Goal: Find specific page/section: Find specific page/section

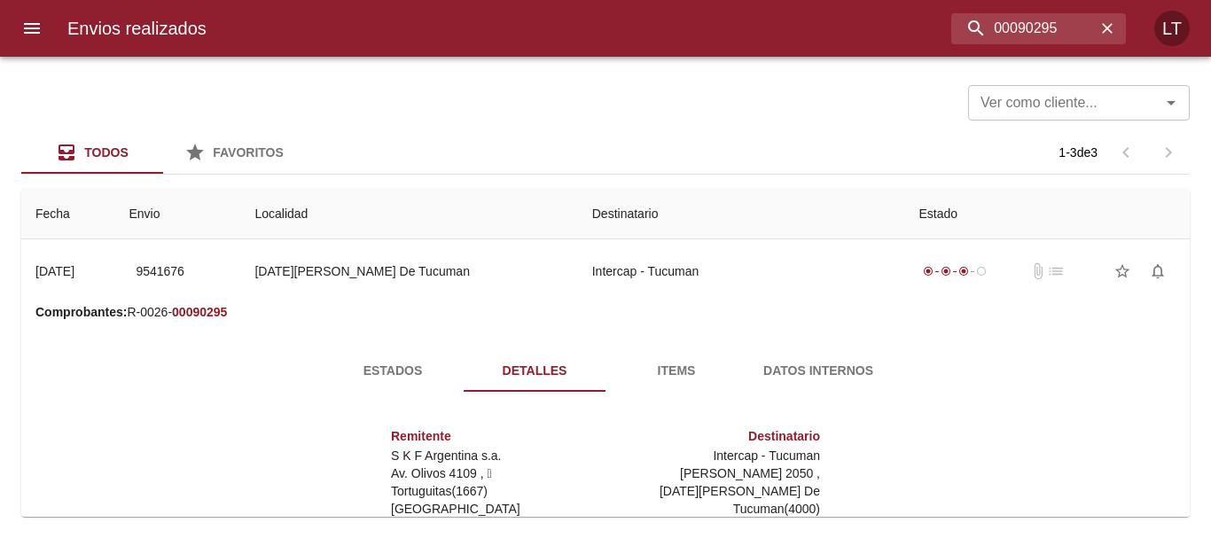
click at [1005, 20] on input "00090295" at bounding box center [1023, 28] width 145 height 31
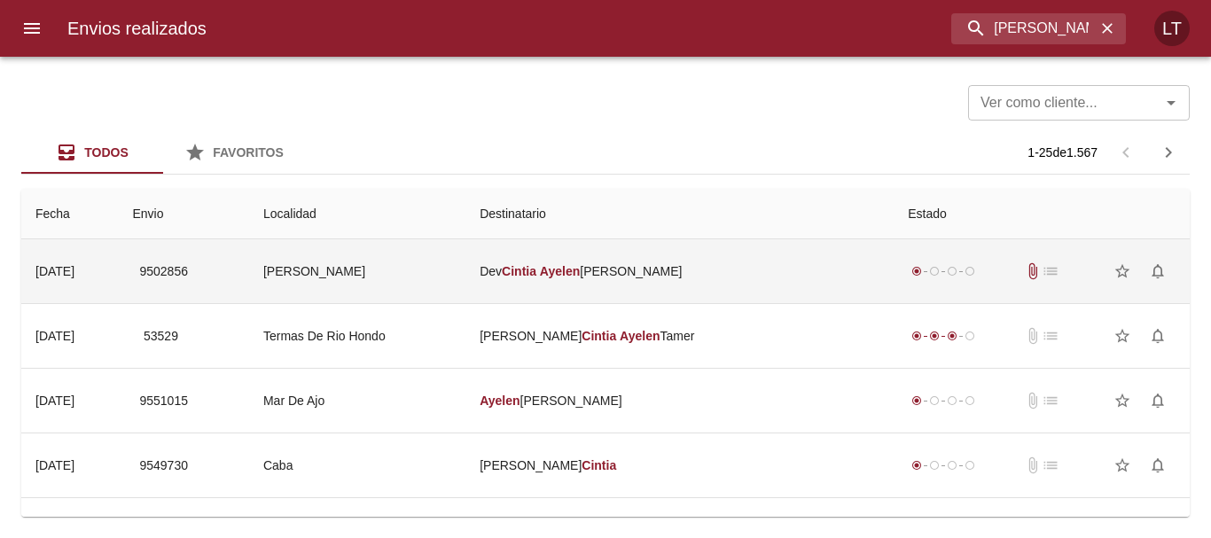
click at [781, 282] on td "Dev [PERSON_NAME]" at bounding box center [680, 271] width 428 height 64
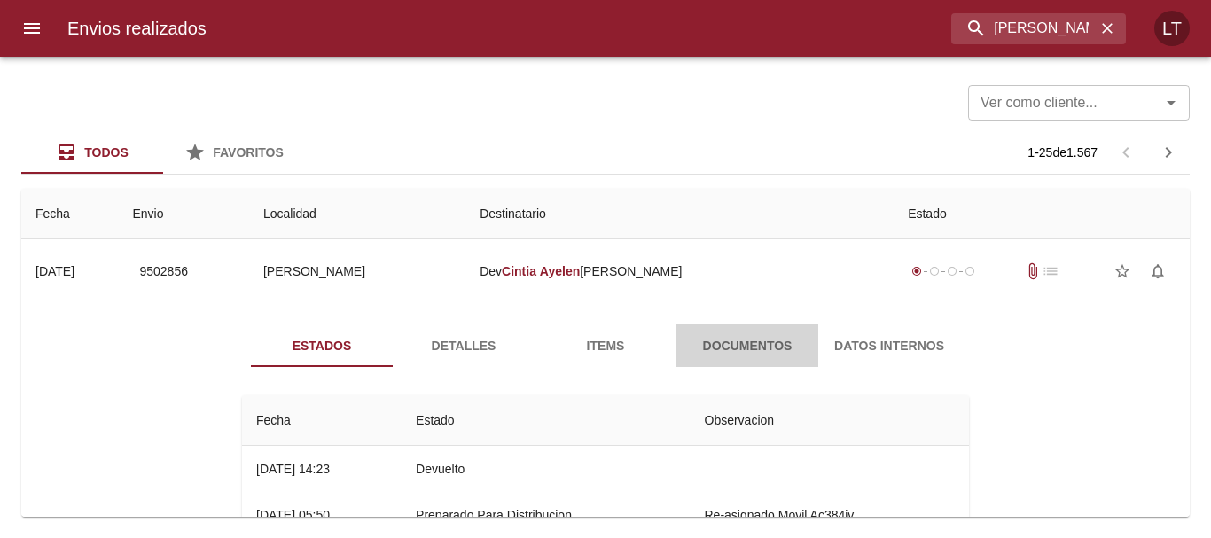
click at [748, 348] on span "Documentos" at bounding box center [747, 346] width 121 height 22
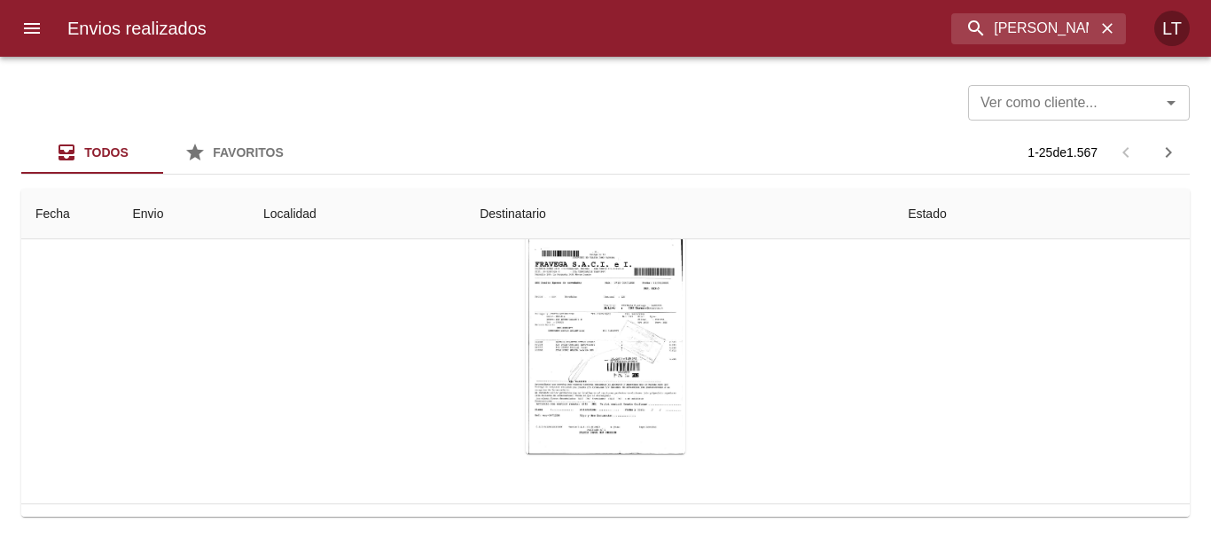
scroll to position [89, 0]
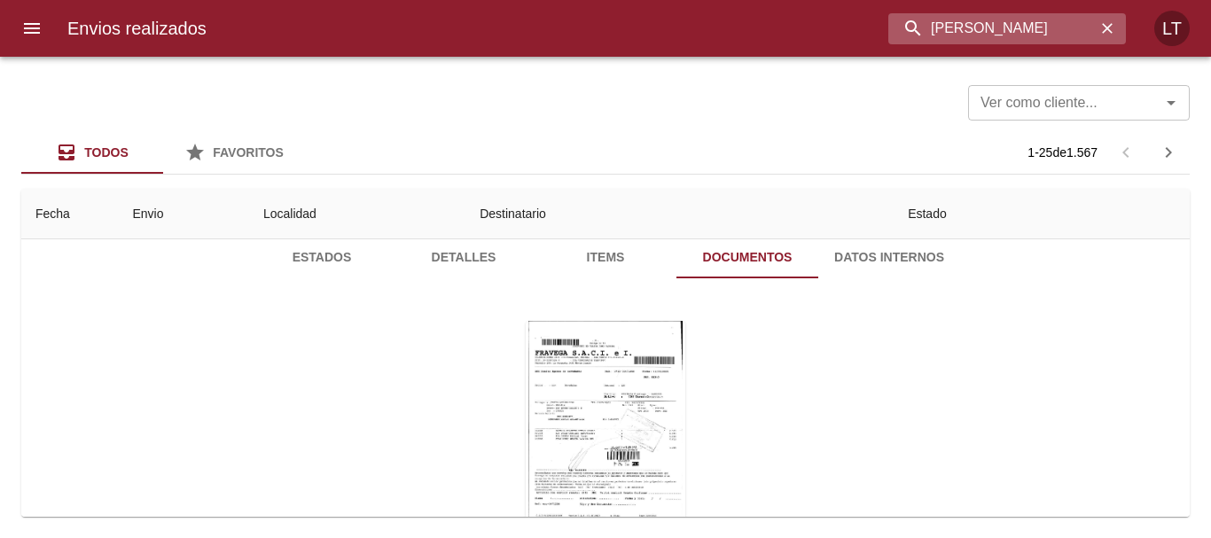
click at [1082, 27] on input "[PERSON_NAME]" at bounding box center [991, 28] width 207 height 31
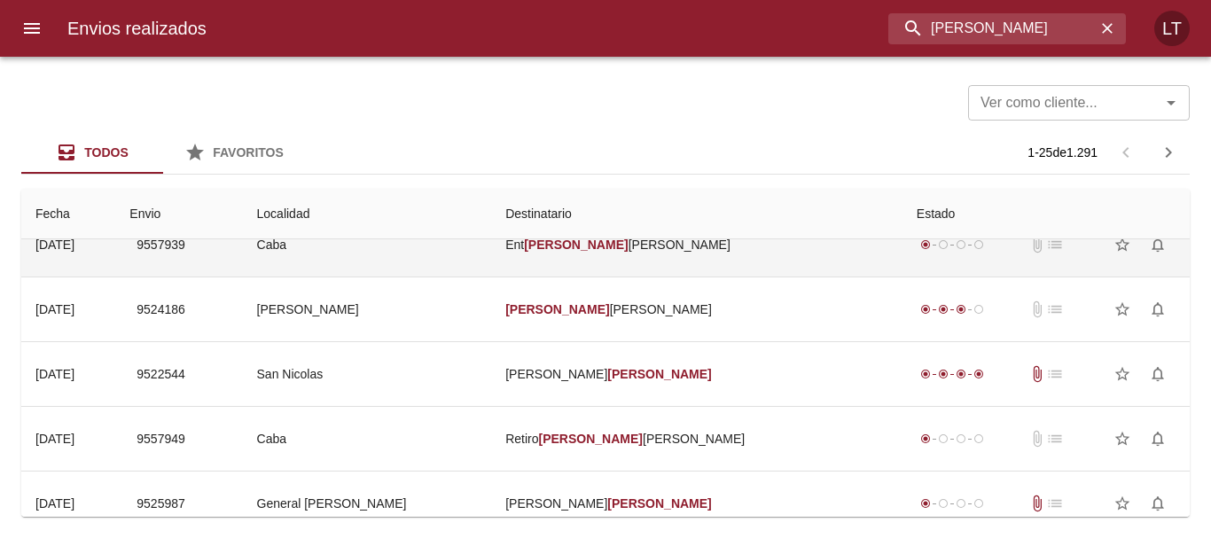
scroll to position [0, 0]
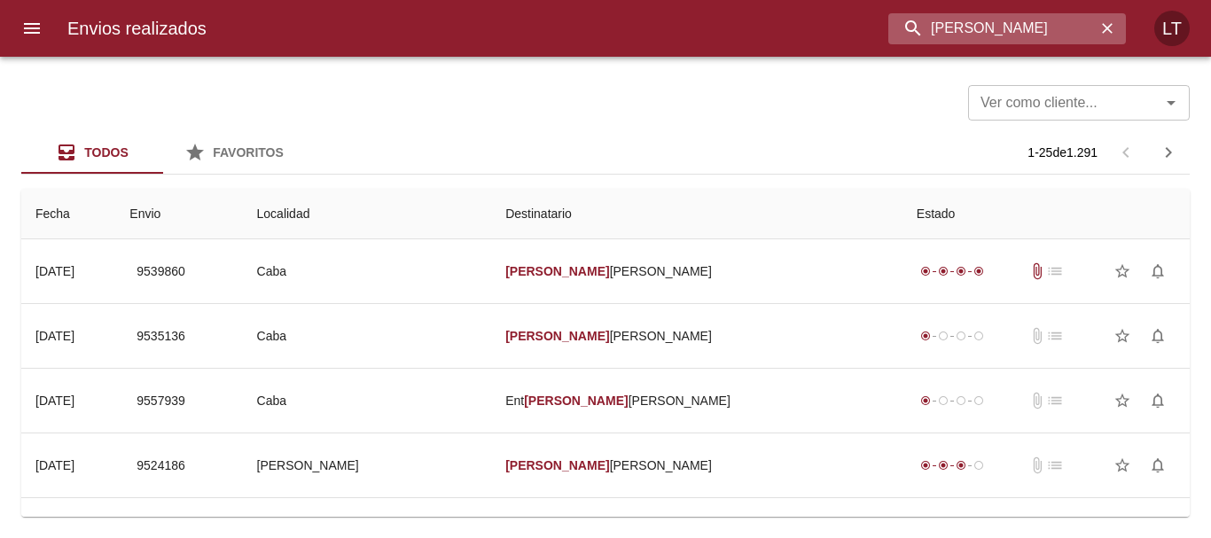
click at [1031, 34] on input "[PERSON_NAME]" at bounding box center [991, 28] width 207 height 31
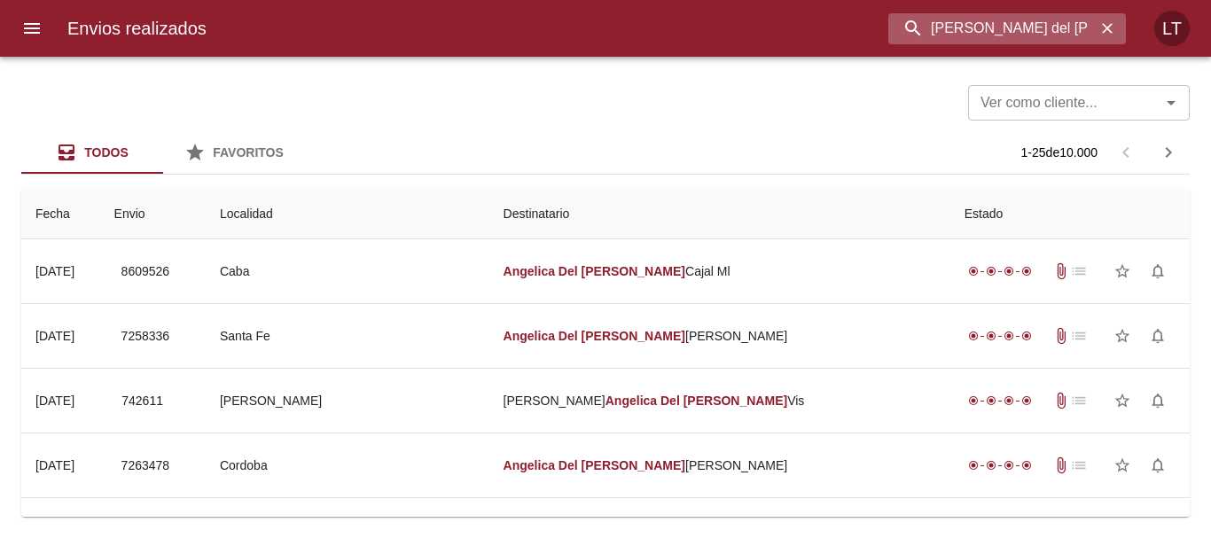
click at [997, 29] on input "[PERSON_NAME] del [PERSON_NAME]" at bounding box center [991, 28] width 207 height 31
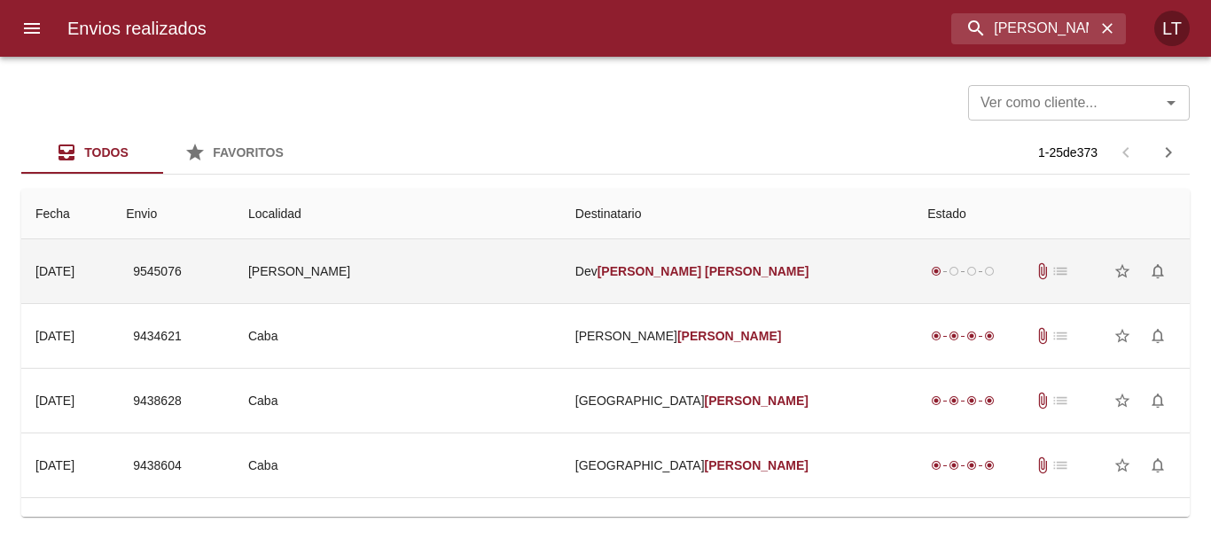
click at [810, 239] on td "[PERSON_NAME]" at bounding box center [737, 271] width 352 height 64
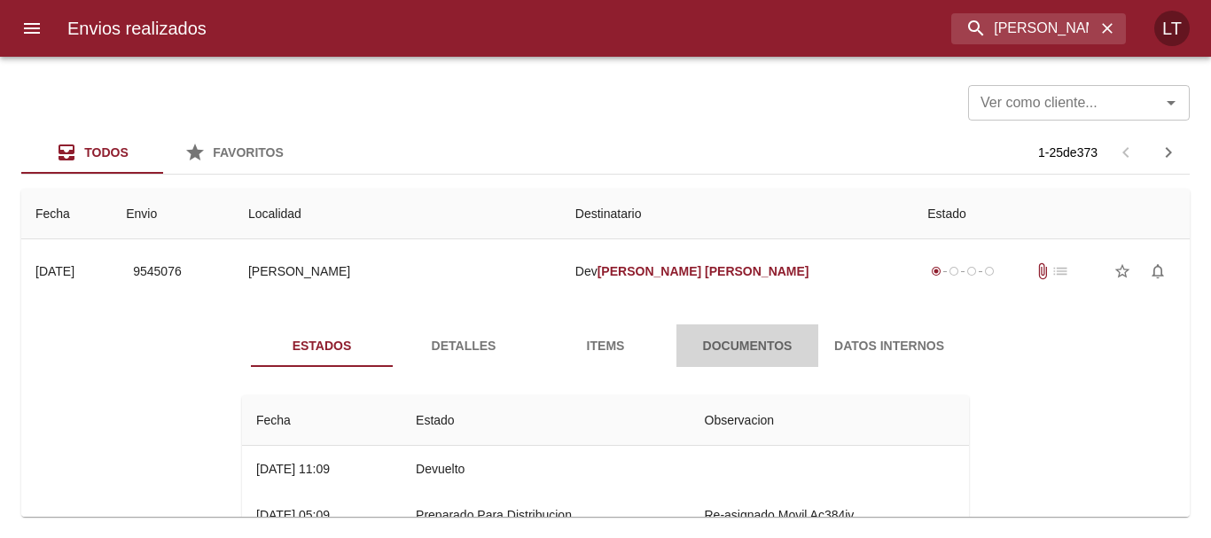
click at [755, 356] on span "Documentos" at bounding box center [747, 346] width 121 height 22
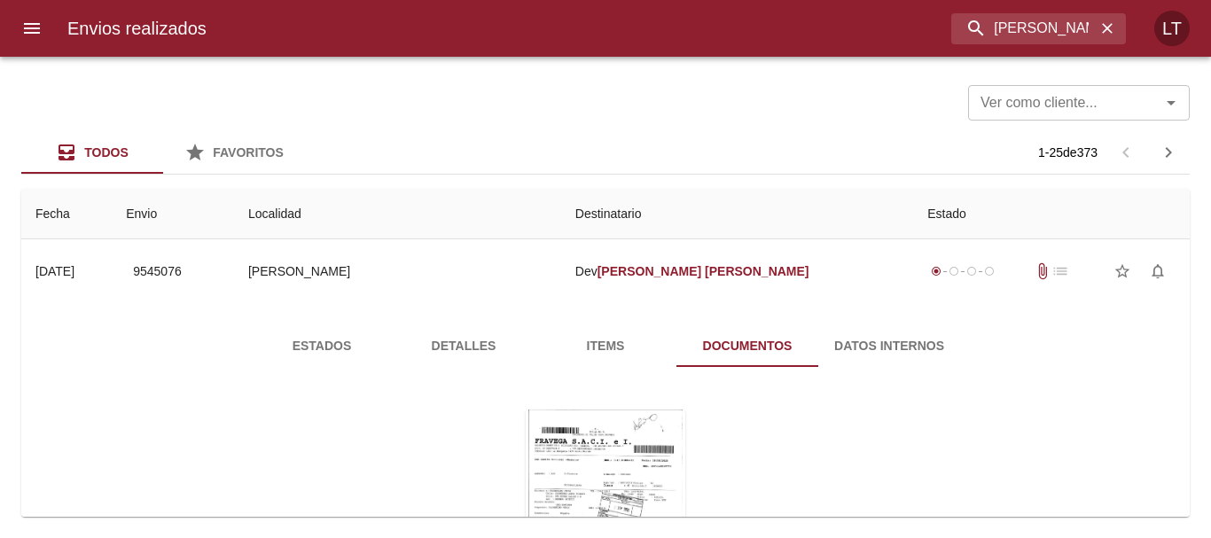
scroll to position [89, 0]
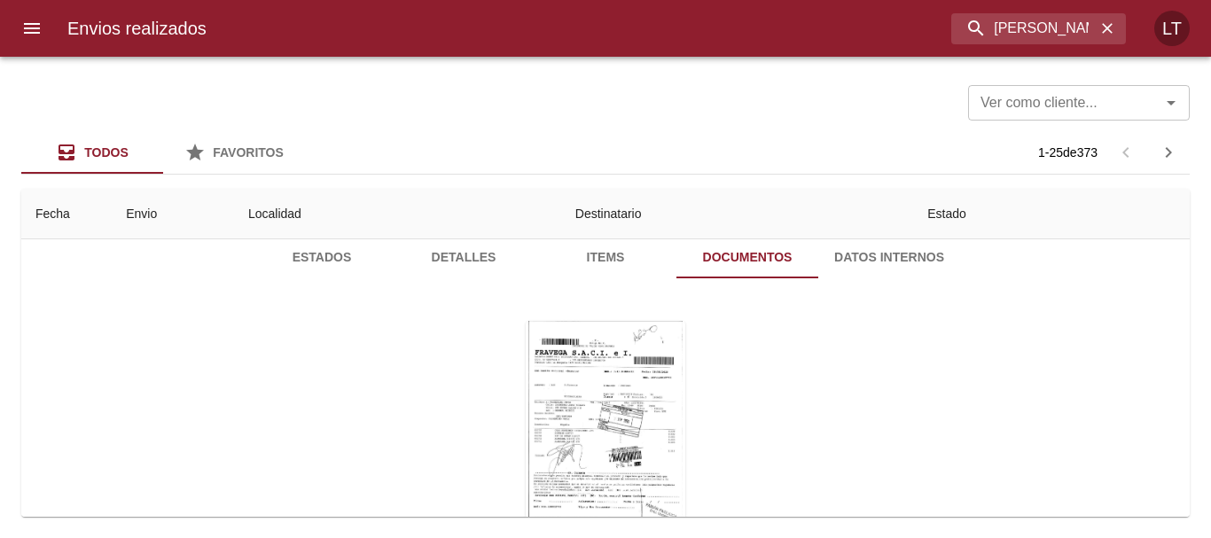
click at [1011, 44] on div "Envios realizados [PERSON_NAME] LT" at bounding box center [605, 28] width 1211 height 57
click at [1065, 39] on input "[PERSON_NAME]" at bounding box center [991, 28] width 207 height 31
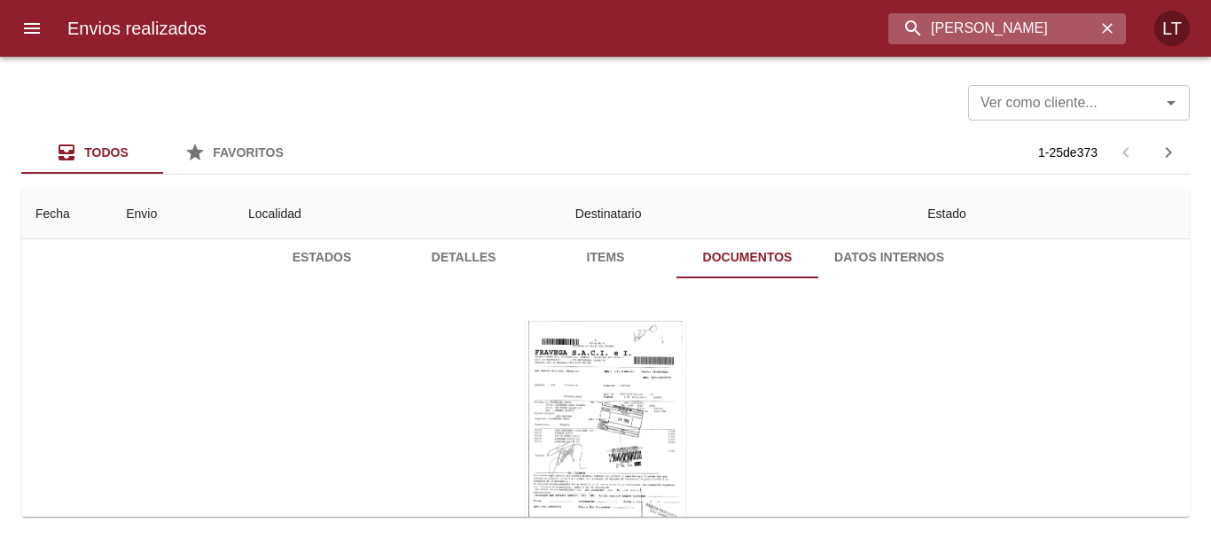
click at [1065, 39] on input "[PERSON_NAME]" at bounding box center [991, 28] width 207 height 31
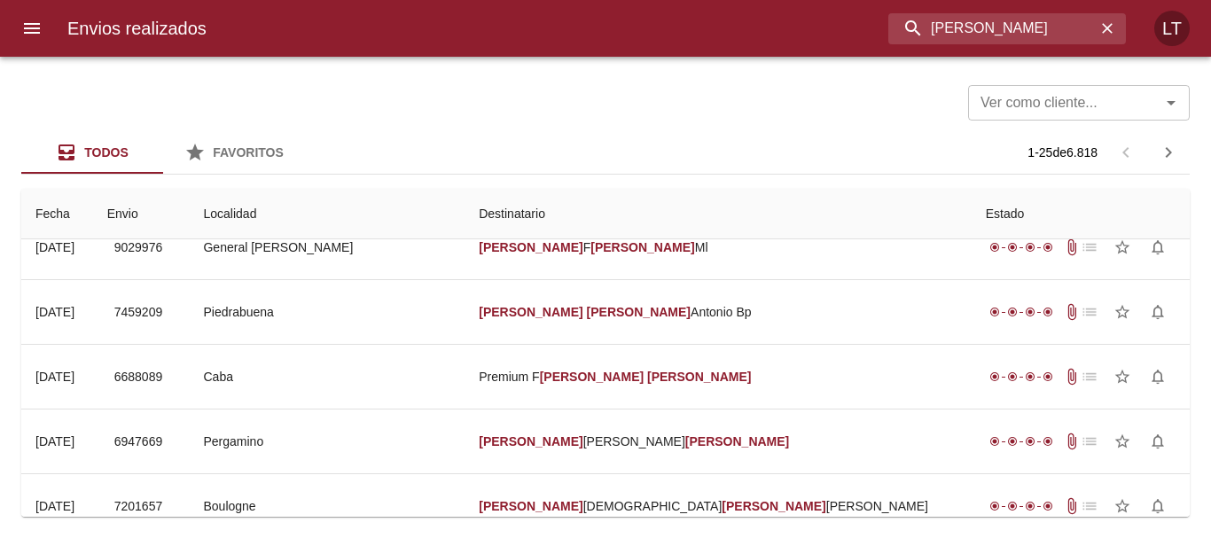
scroll to position [0, 0]
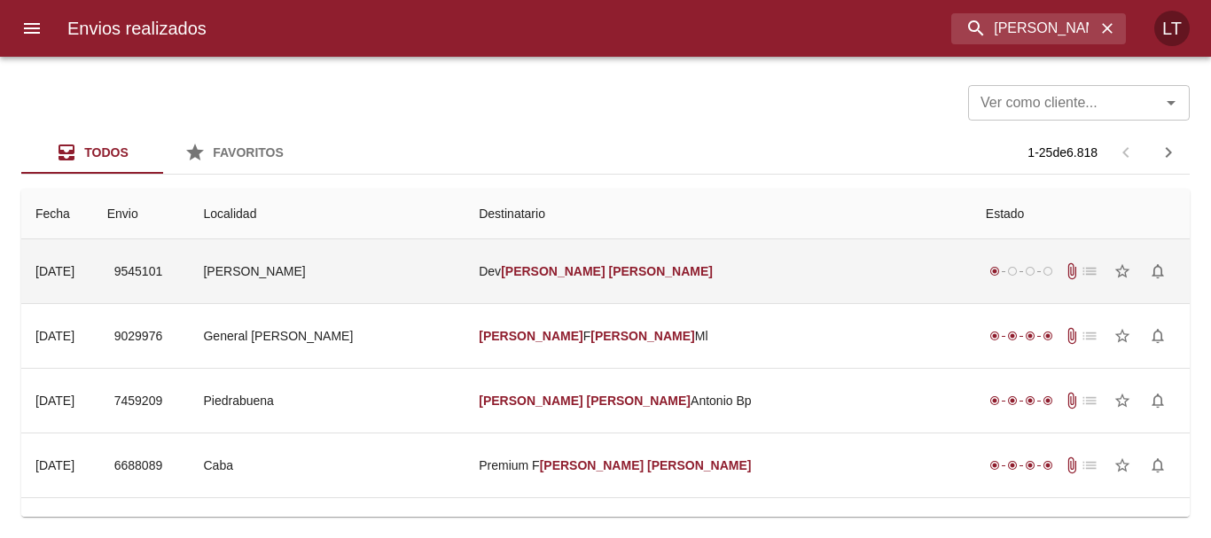
click at [673, 280] on td "[PERSON_NAME]" at bounding box center [718, 271] width 507 height 64
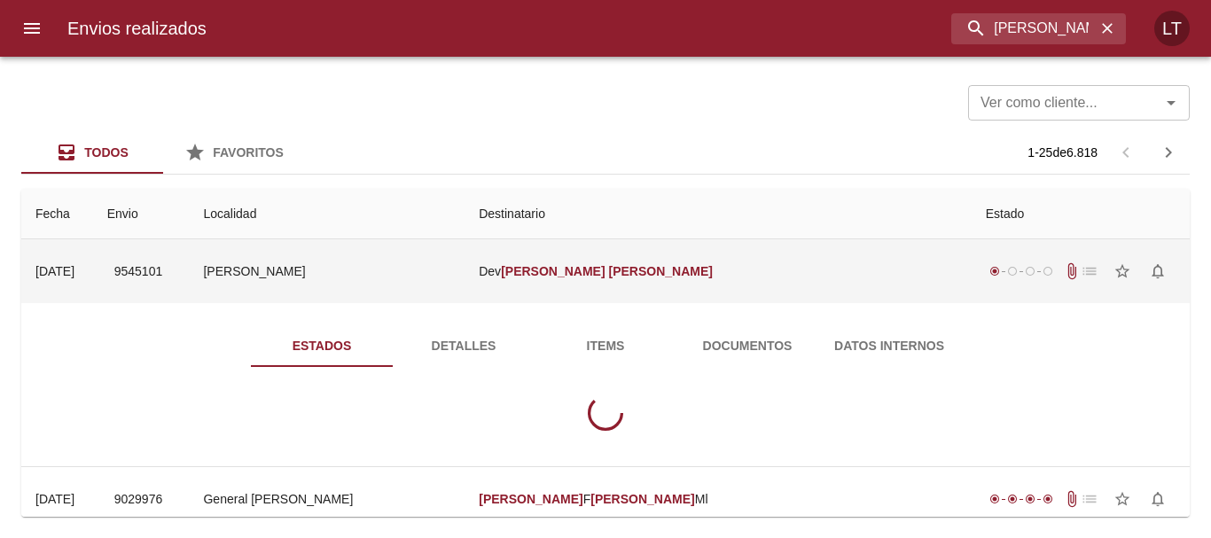
scroll to position [89, 0]
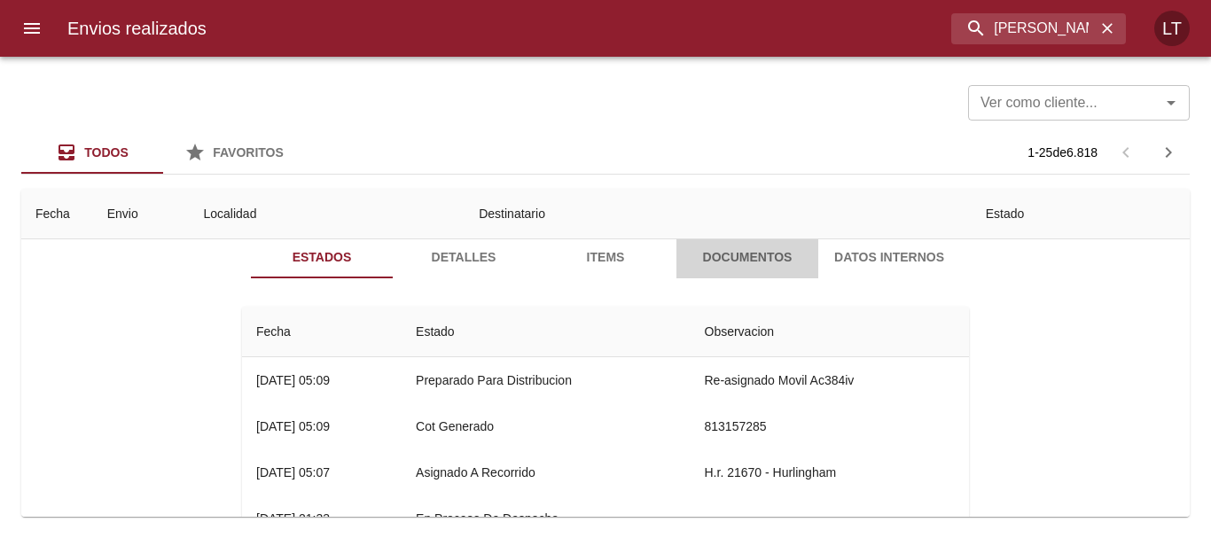
click at [761, 261] on span "Documentos" at bounding box center [747, 258] width 121 height 22
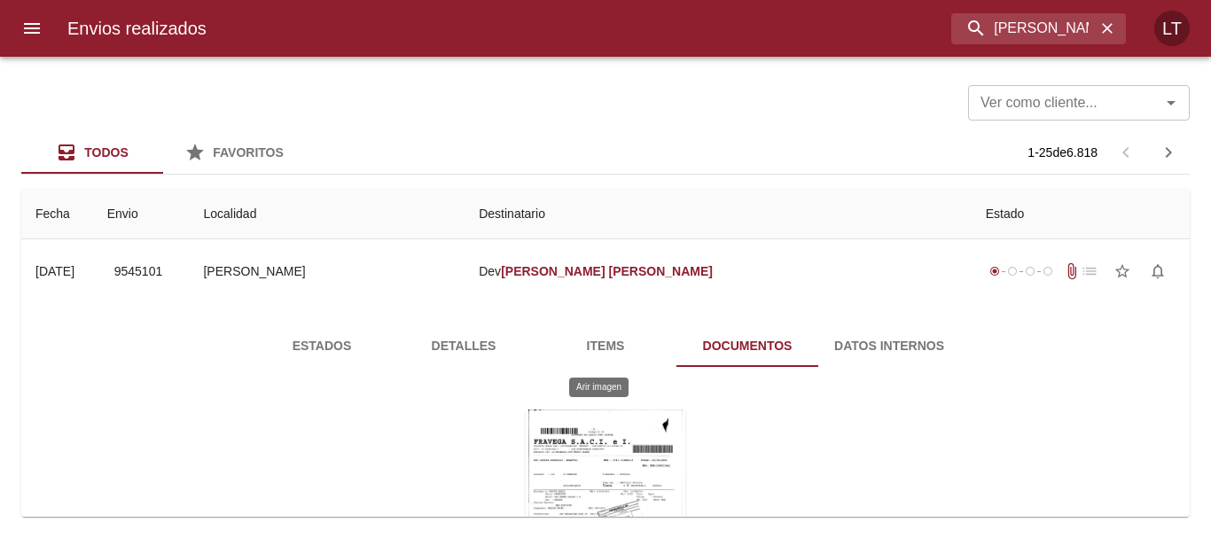
scroll to position [177, 0]
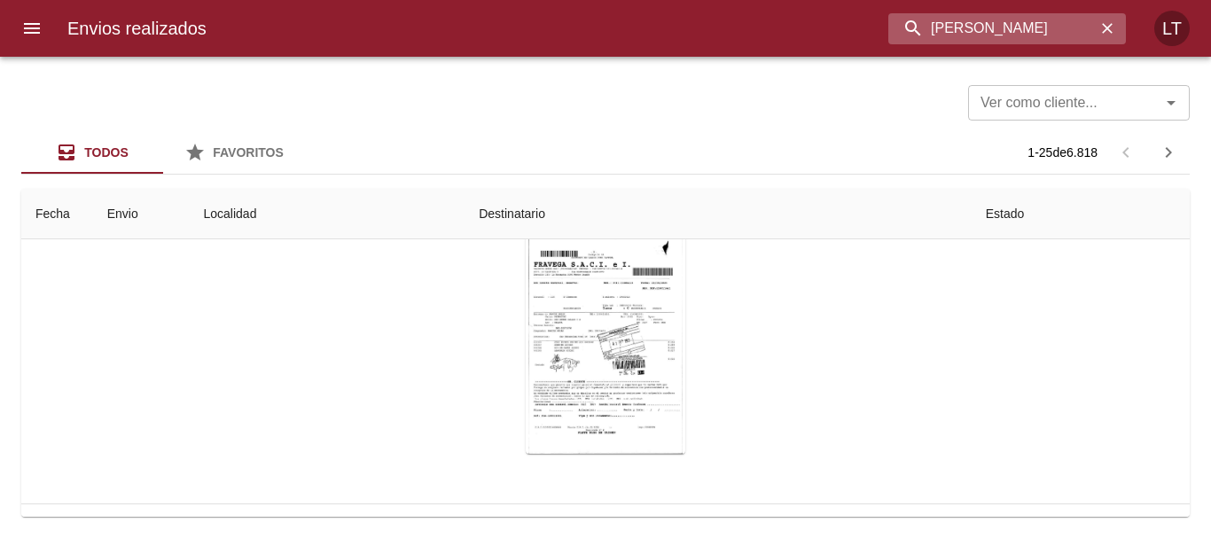
click at [1013, 42] on input "[PERSON_NAME]" at bounding box center [991, 28] width 207 height 31
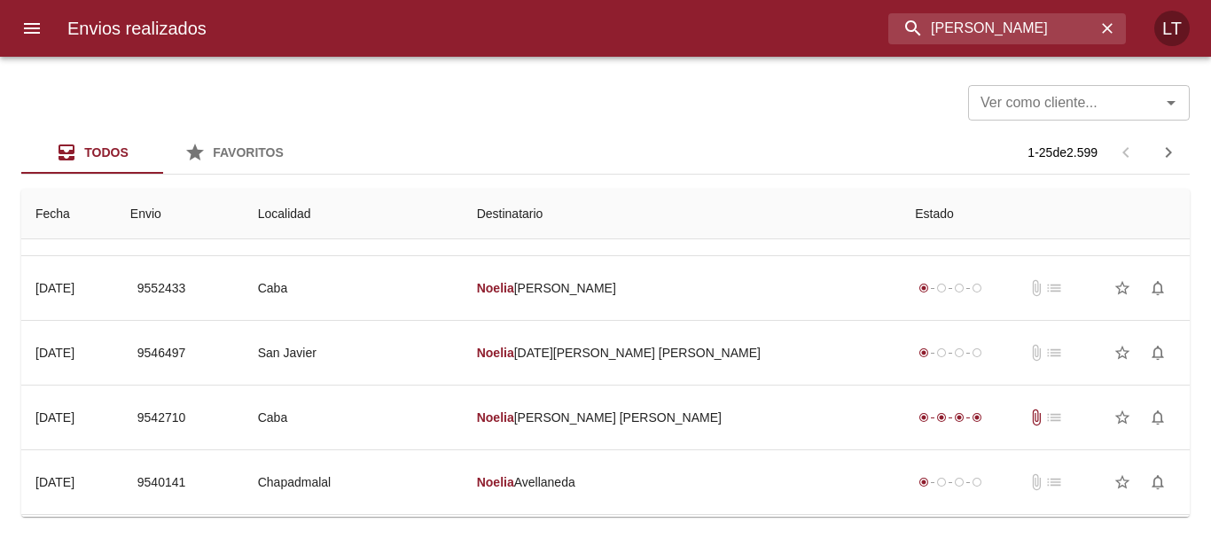
scroll to position [0, 0]
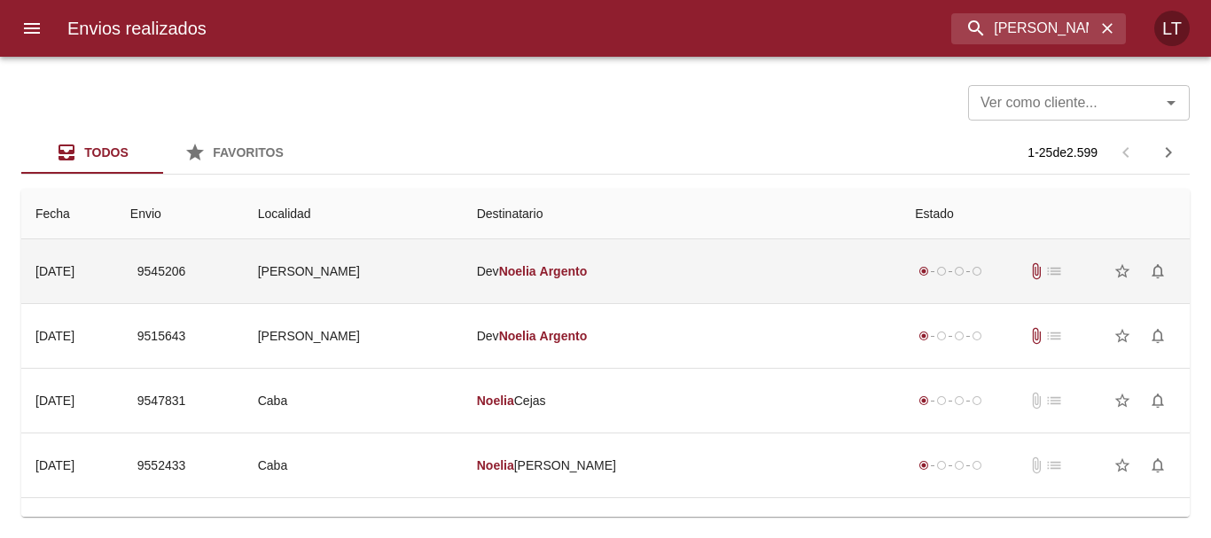
click at [790, 263] on td "[PERSON_NAME]" at bounding box center [682, 271] width 439 height 64
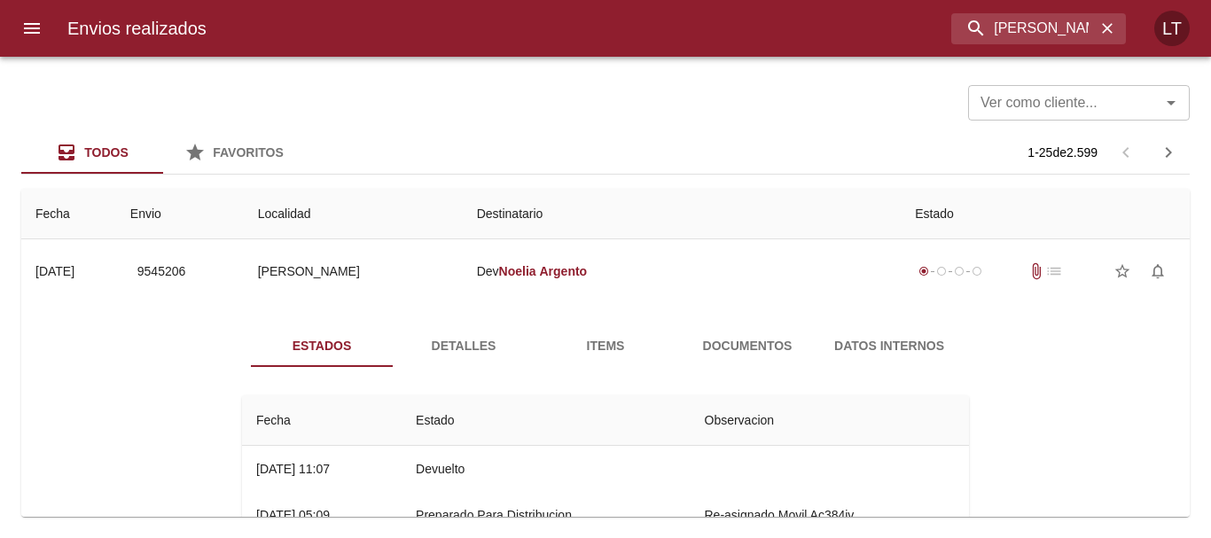
click at [761, 346] on span "Documentos" at bounding box center [747, 346] width 121 height 22
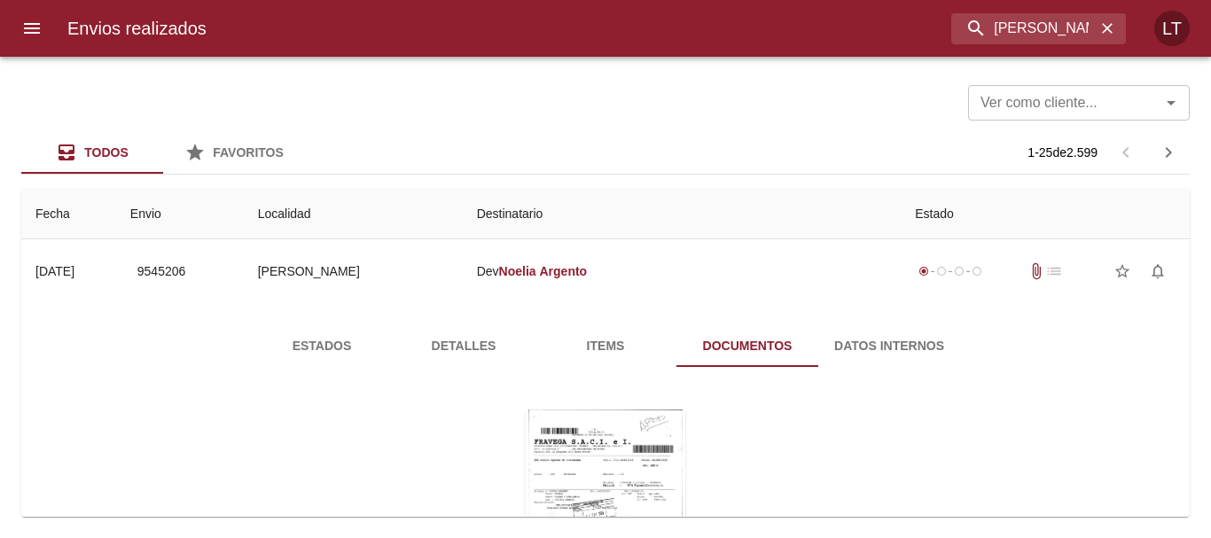
scroll to position [89, 0]
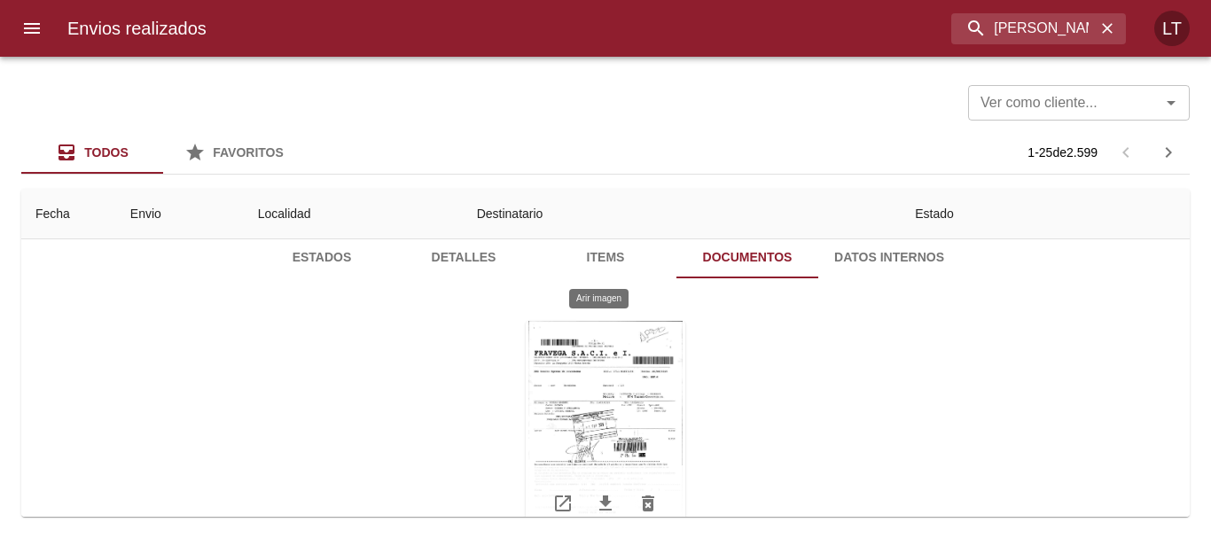
click at [569, 411] on div "Tabla de envíos del cliente" at bounding box center [606, 432] width 160 height 222
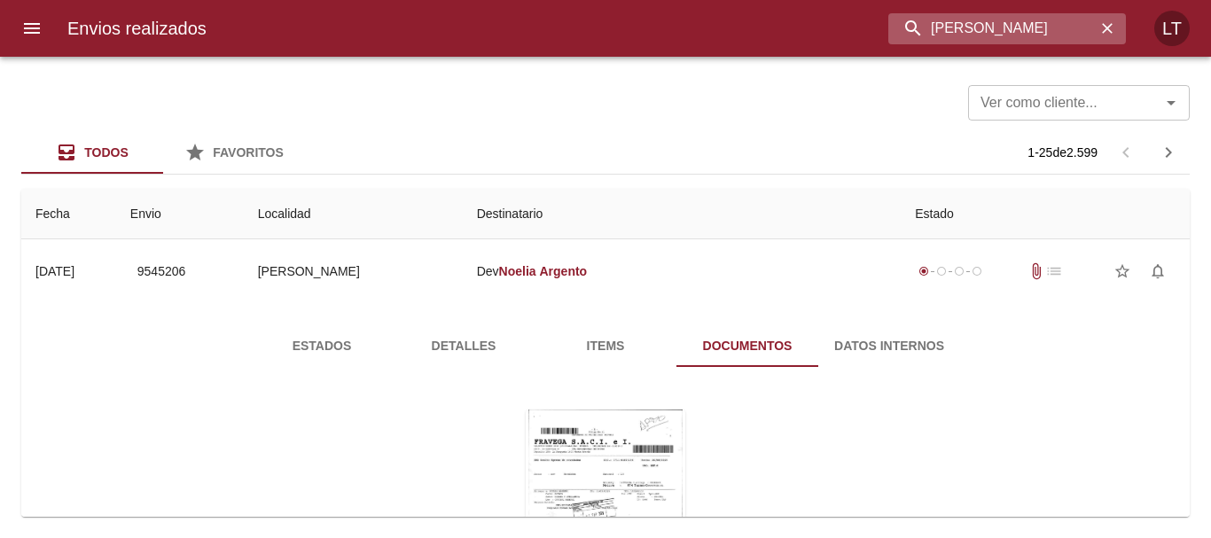
click at [1011, 17] on input "[PERSON_NAME]" at bounding box center [991, 28] width 207 height 31
type input "[PERSON_NAME]"
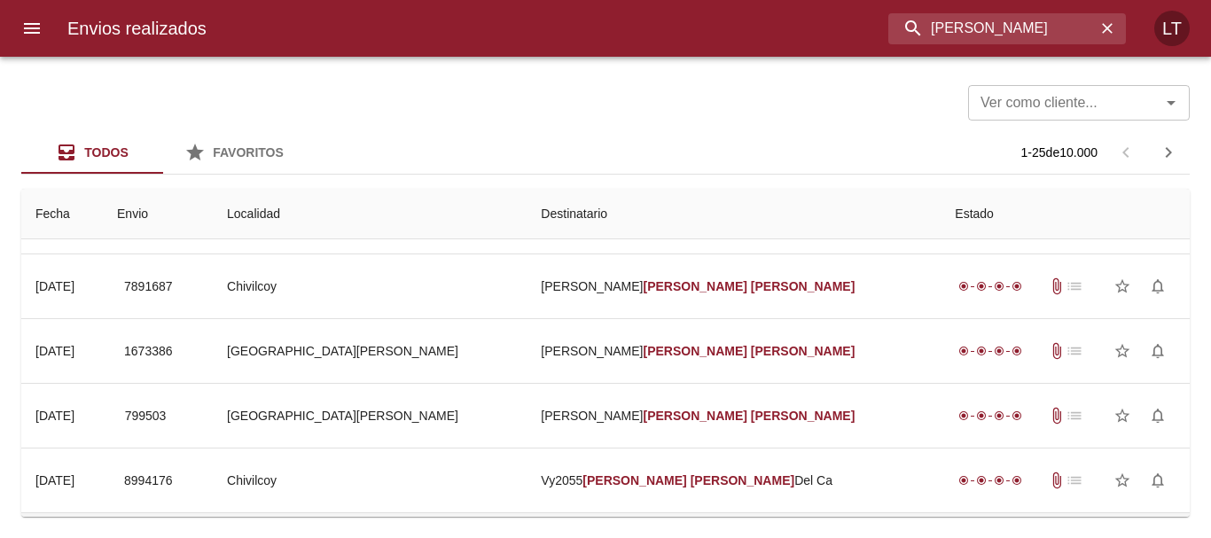
scroll to position [266, 0]
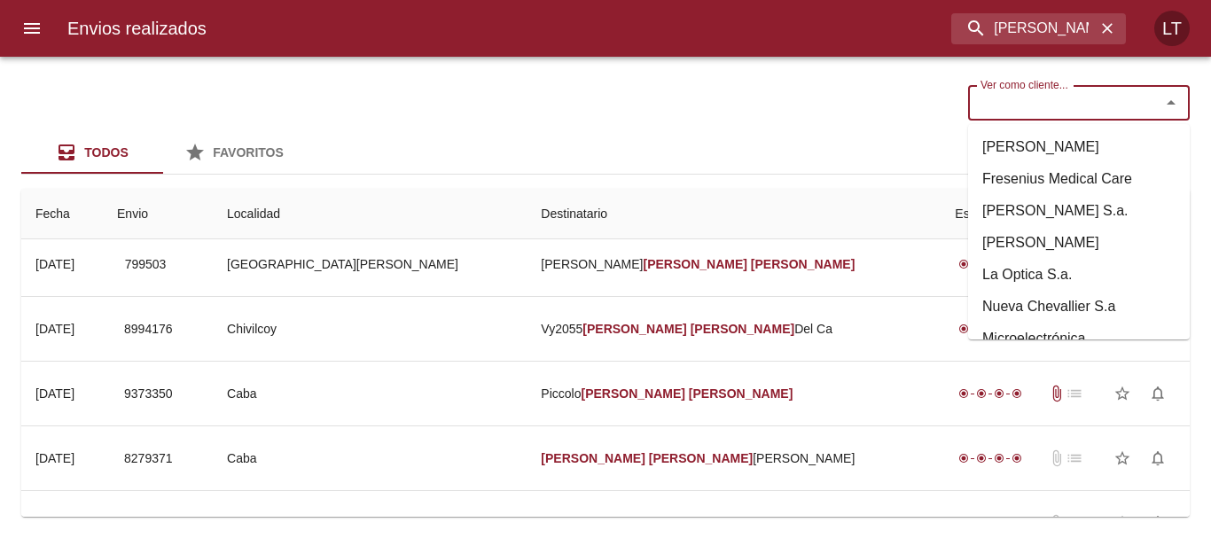
click at [1044, 99] on input "Ver como cliente..." at bounding box center [1053, 102] width 159 height 25
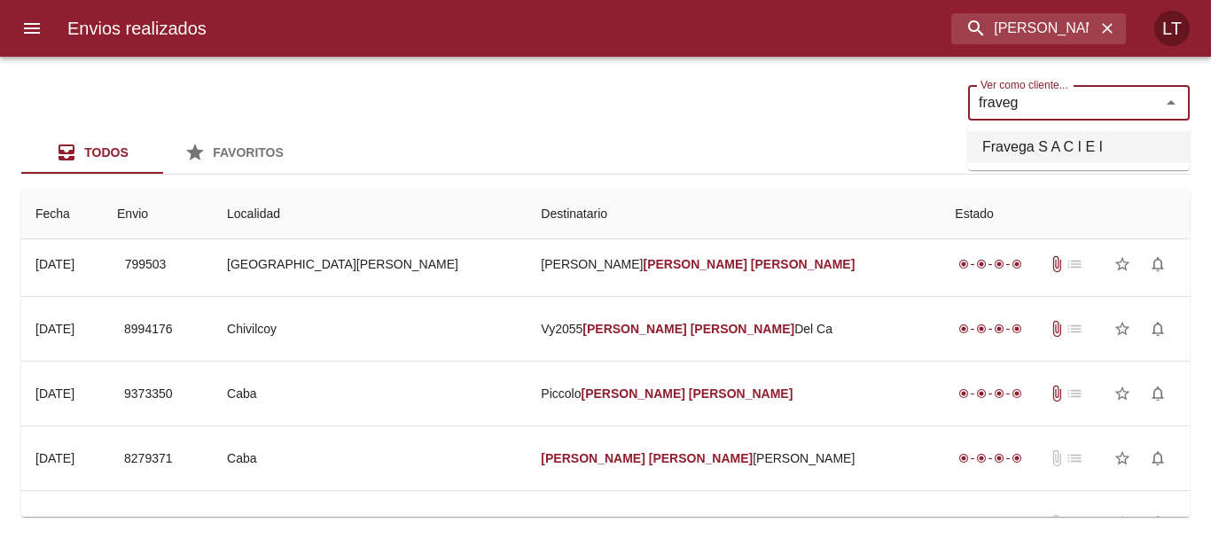
click at [1049, 142] on li "Fravega S A C I E I" at bounding box center [1079, 147] width 222 height 32
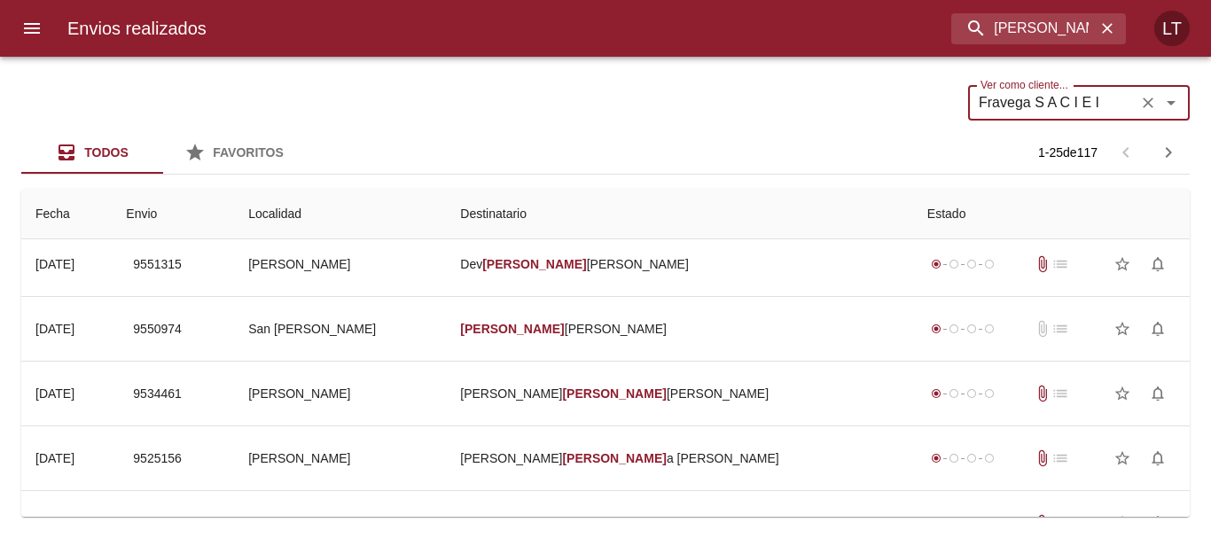
scroll to position [0, 0]
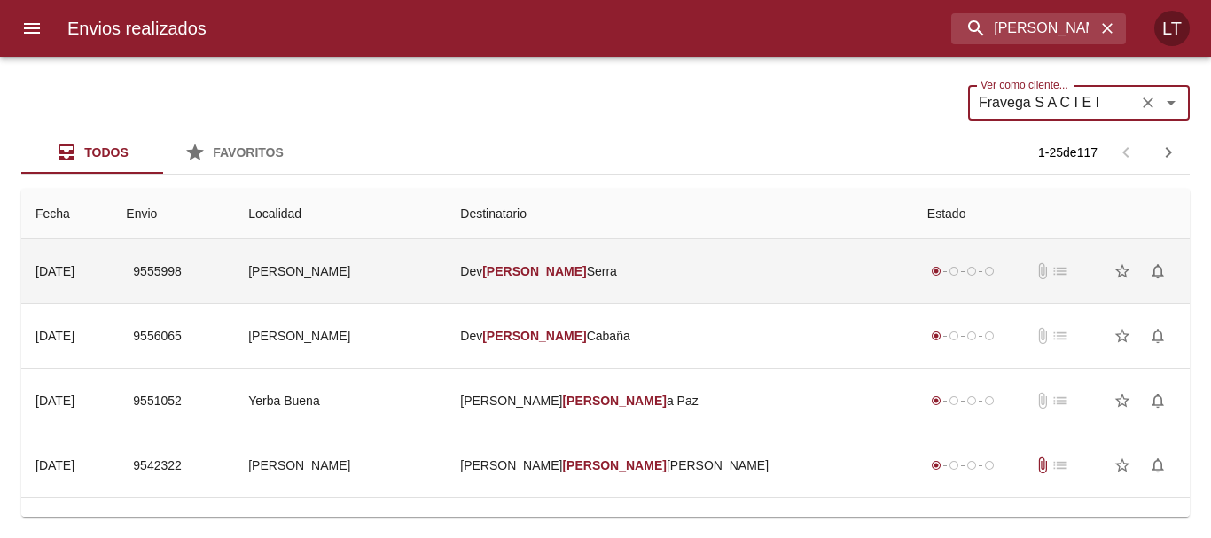
type input "Fravega S A C I E I"
click at [655, 256] on td "[PERSON_NAME]" at bounding box center [679, 271] width 467 height 64
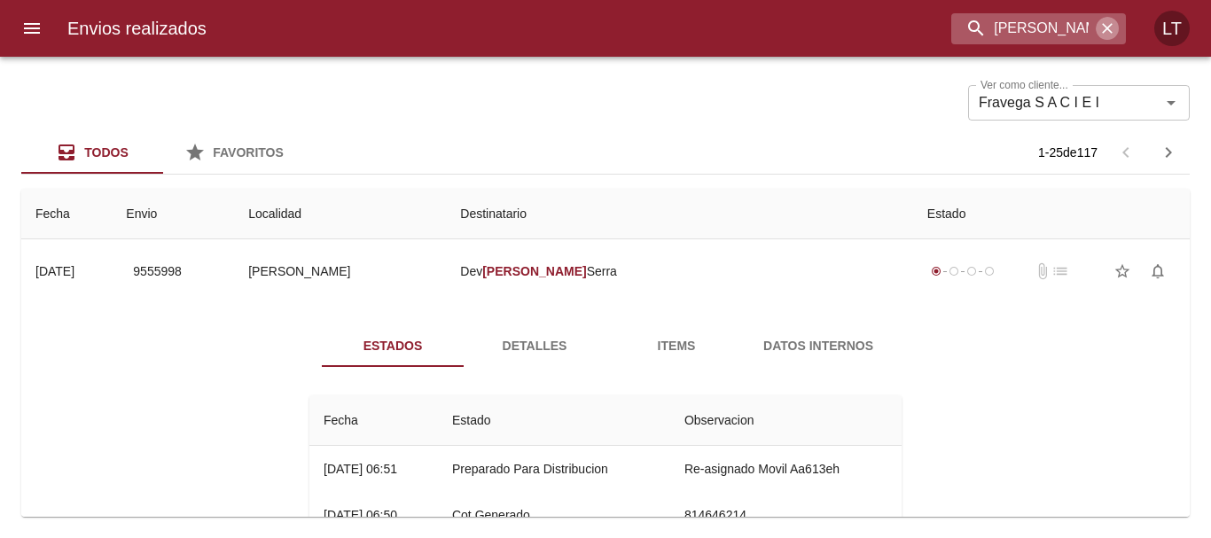
click at [1104, 35] on icon "button" at bounding box center [1108, 29] width 18 height 18
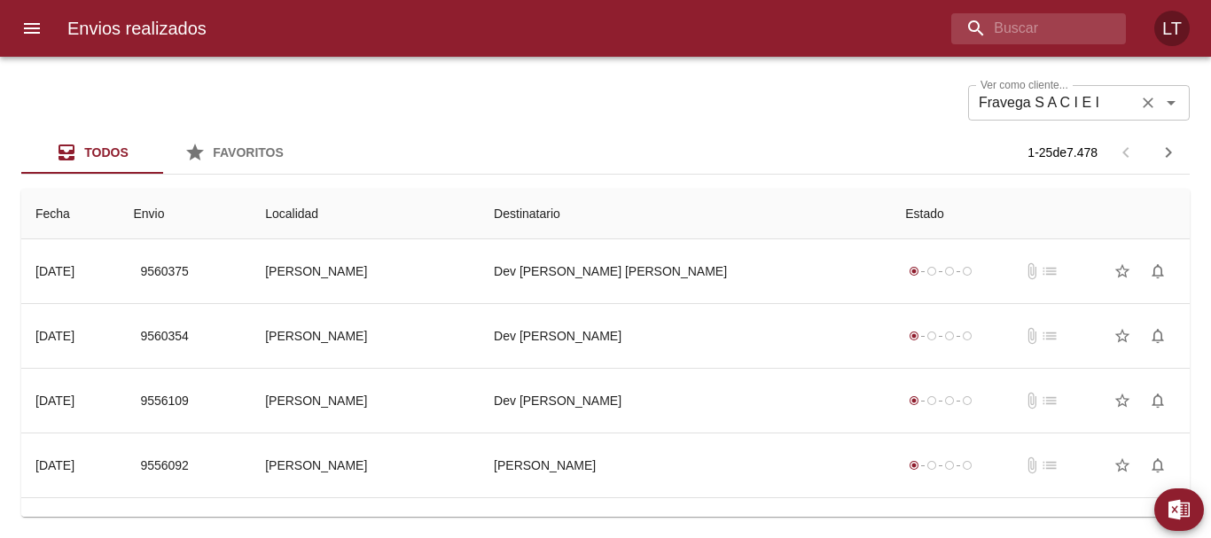
click at [1151, 108] on icon "Limpiar" at bounding box center [1148, 103] width 18 height 18
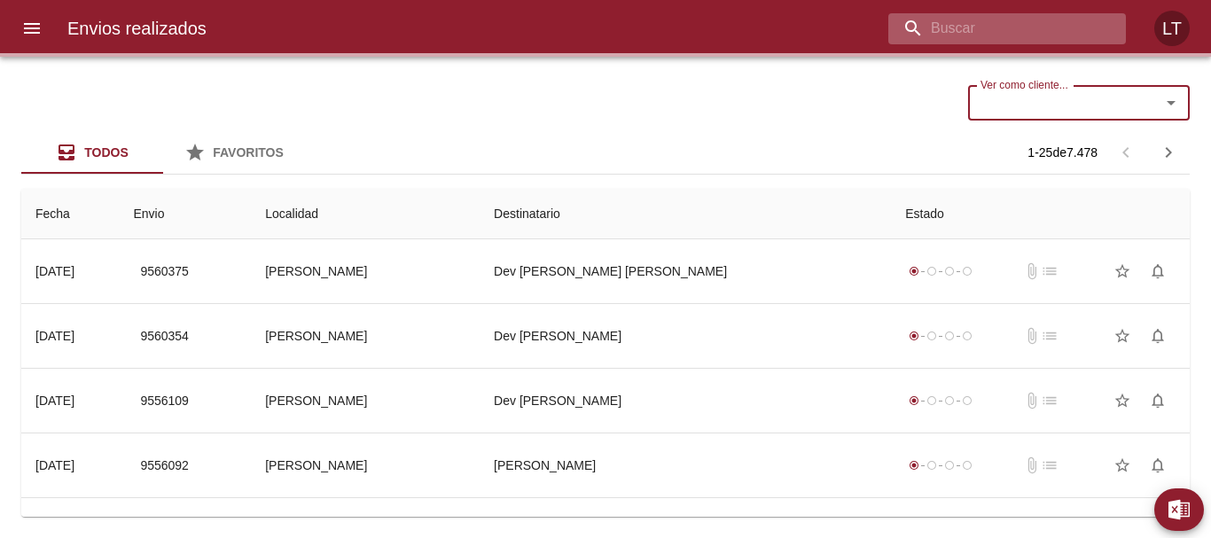
click at [1009, 33] on input "buscar" at bounding box center [991, 28] width 207 height 31
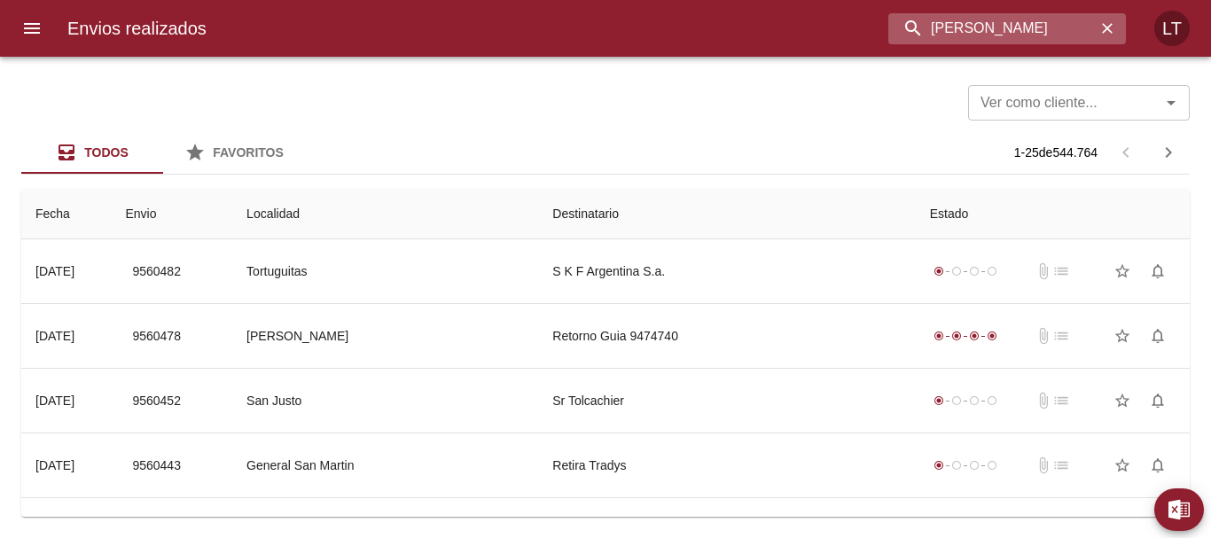
type input "[PERSON_NAME]"
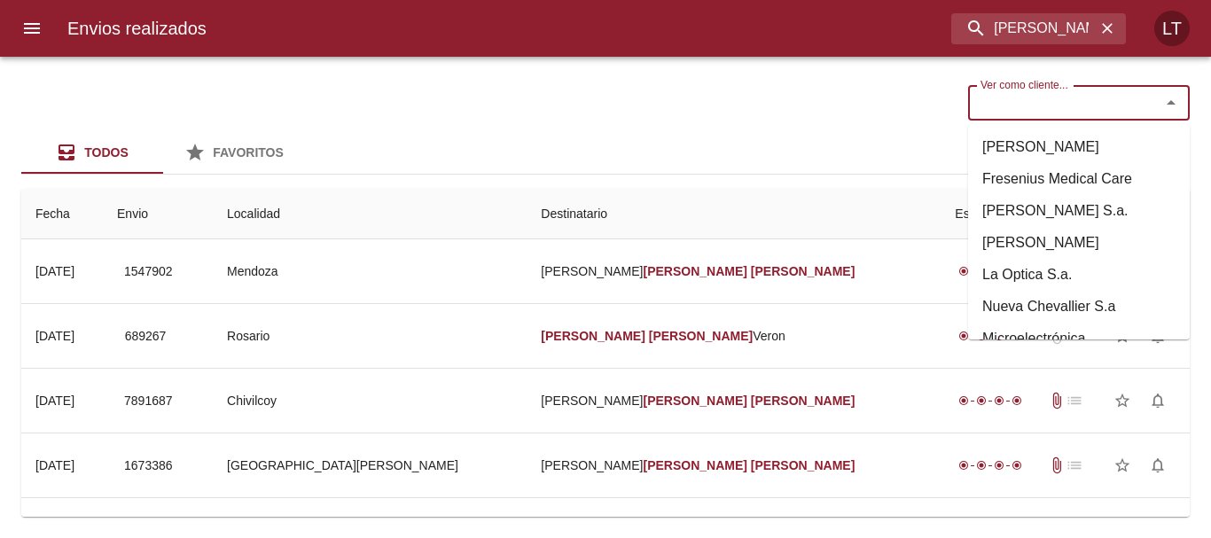
click at [1030, 103] on input "Ver como cliente..." at bounding box center [1053, 102] width 159 height 25
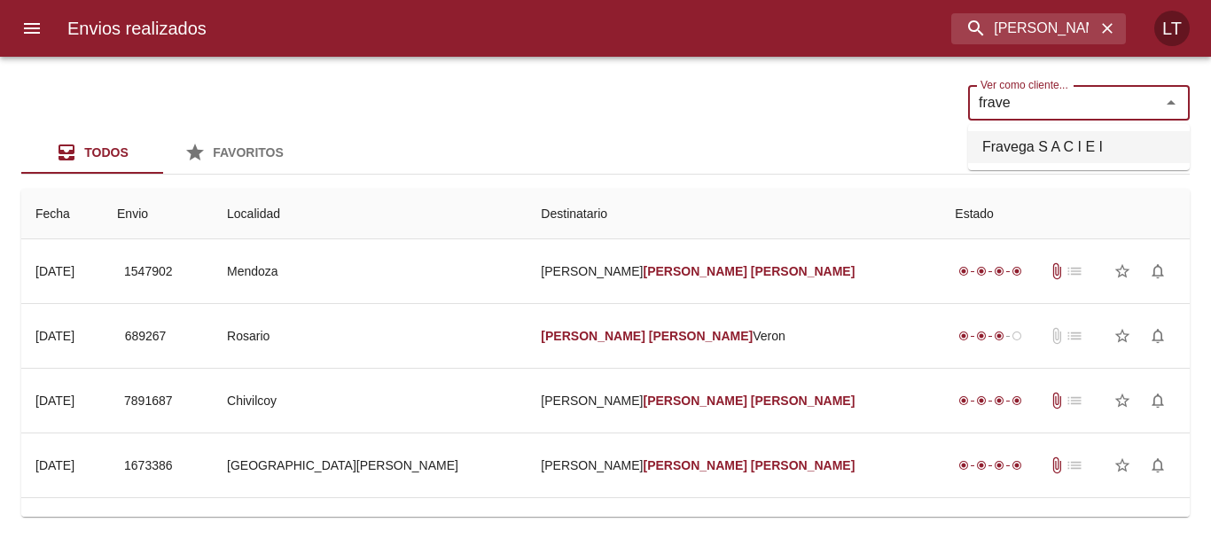
click at [1030, 137] on li "Fravega S A C I E I" at bounding box center [1079, 147] width 222 height 32
type input "Fravega S A C I E I"
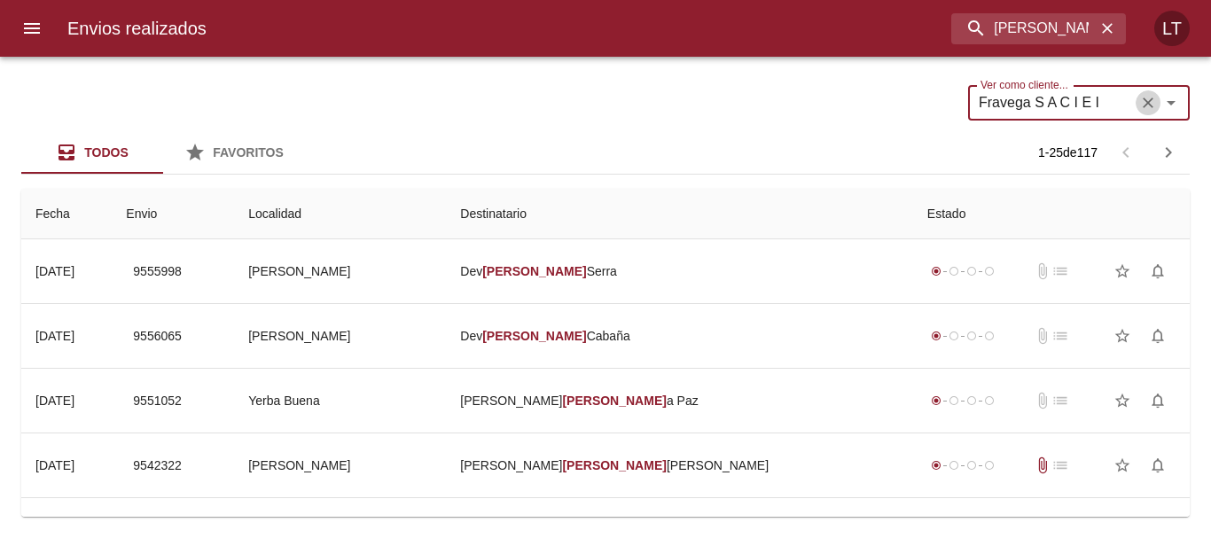
click at [1145, 109] on icon "Limpiar" at bounding box center [1148, 103] width 18 height 18
